Goal: Task Accomplishment & Management: Manage account settings

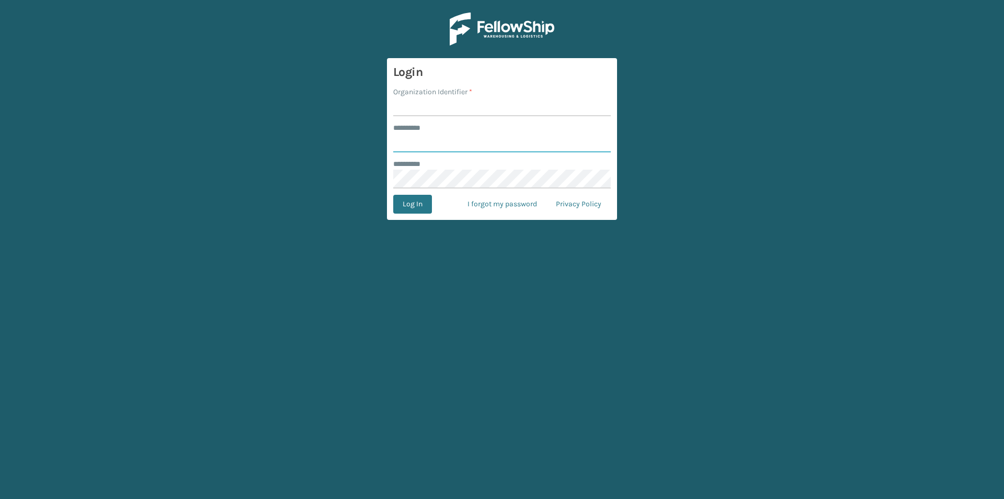
type input "*****"
type input "LifeStyle"
click at [393, 195] on button "Log In" at bounding box center [412, 204] width 39 height 19
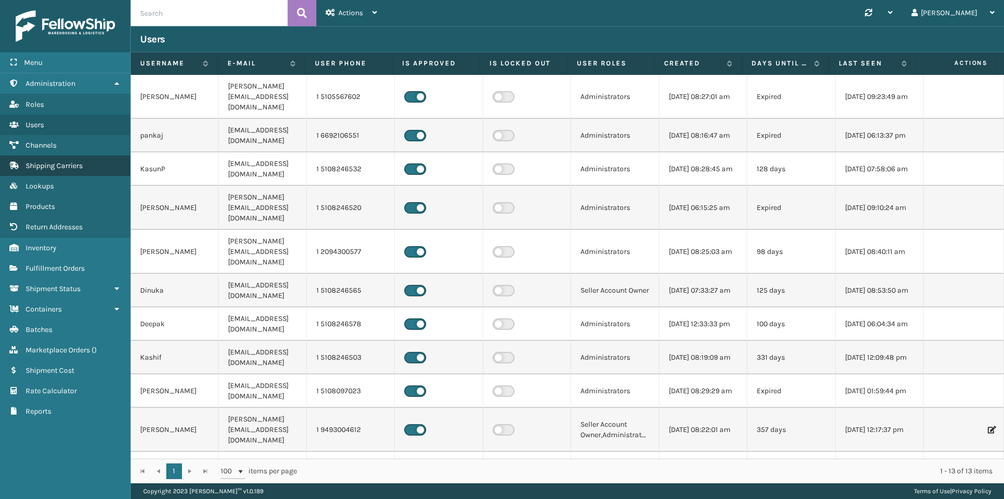
click at [35, 160] on link "Shipping Carriers" at bounding box center [65, 165] width 130 height 20
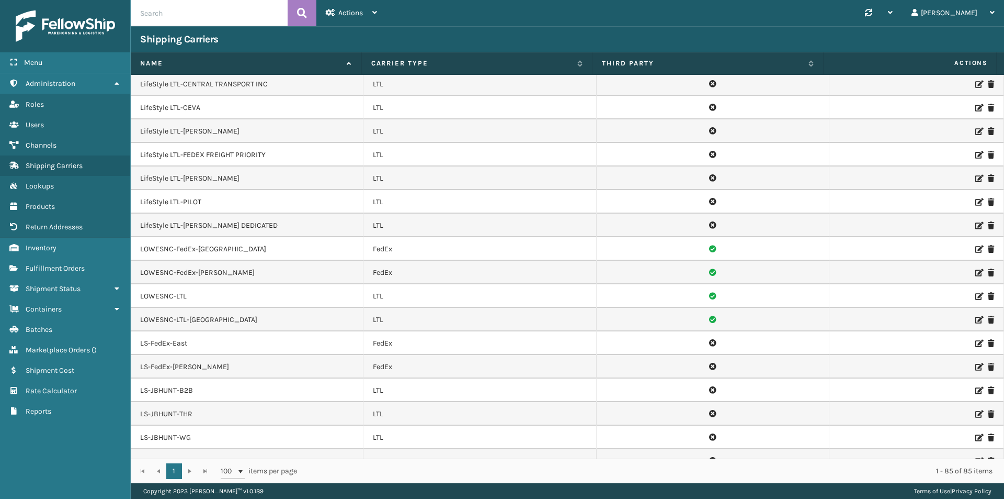
scroll to position [889, 0]
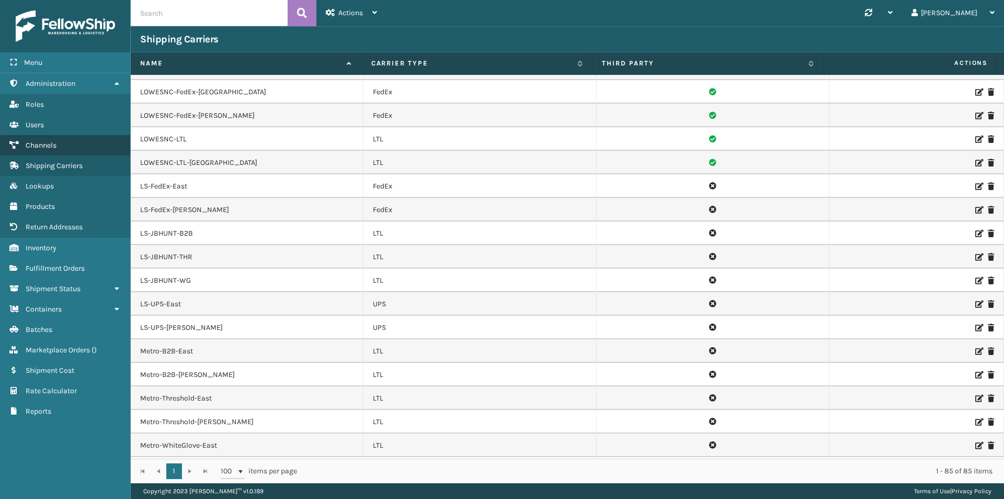
click at [54, 144] on span "Channels" at bounding box center [41, 145] width 31 height 9
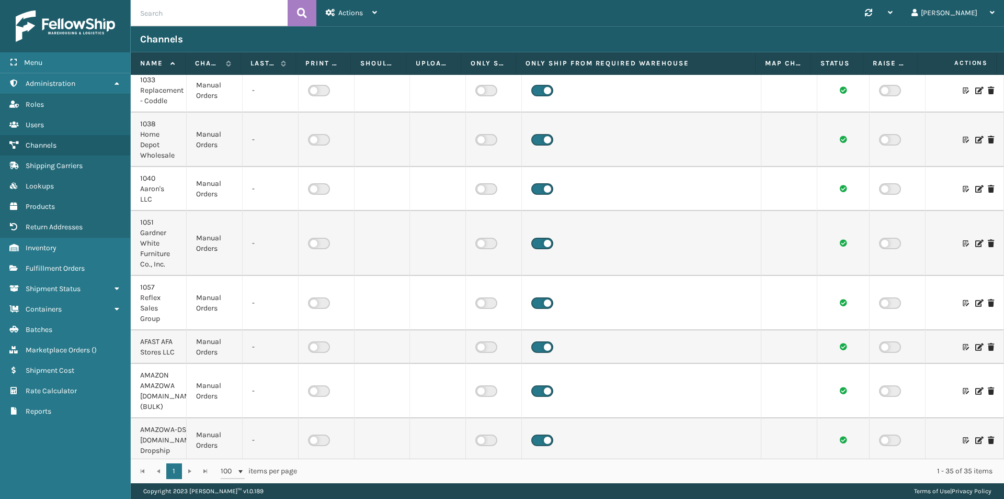
scroll to position [52, 0]
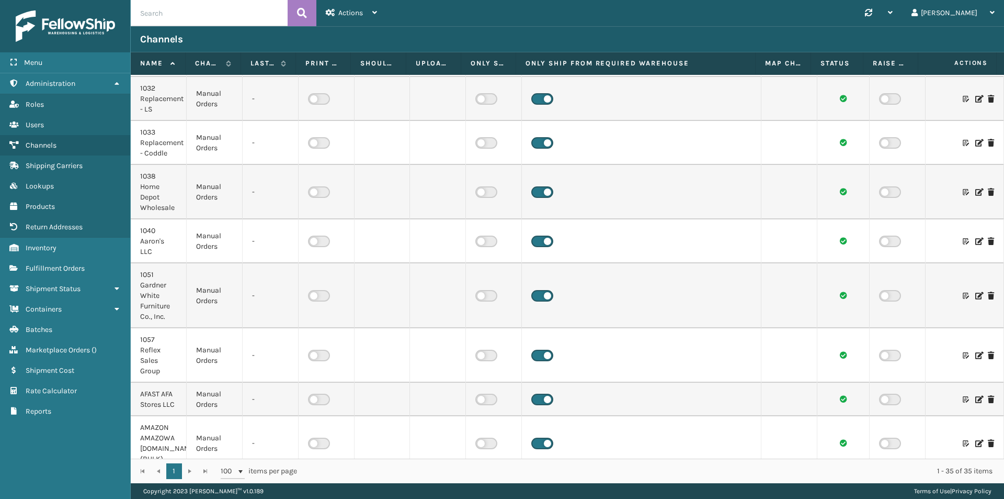
click at [976, 244] on icon at bounding box center [979, 240] width 6 height 7
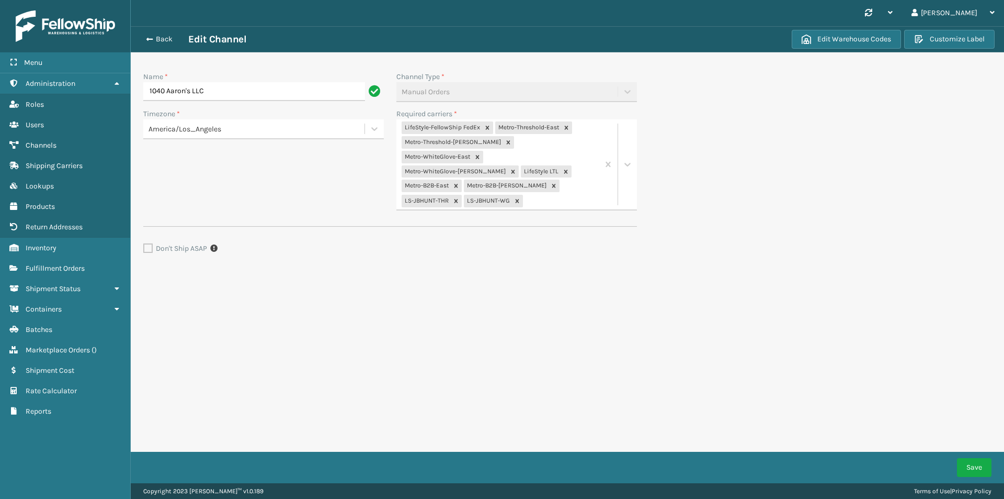
click at [560, 185] on div "LifeStyle-FellowShip FedEx Metro-Threshold-East Metro-Threshold-[PERSON_NAME] M…" at bounding box center [498, 164] width 202 height 90
type input "[PERSON_NAME]"
click at [975, 465] on button "Save" at bounding box center [974, 467] width 35 height 19
